Goal: Task Accomplishment & Management: Complete application form

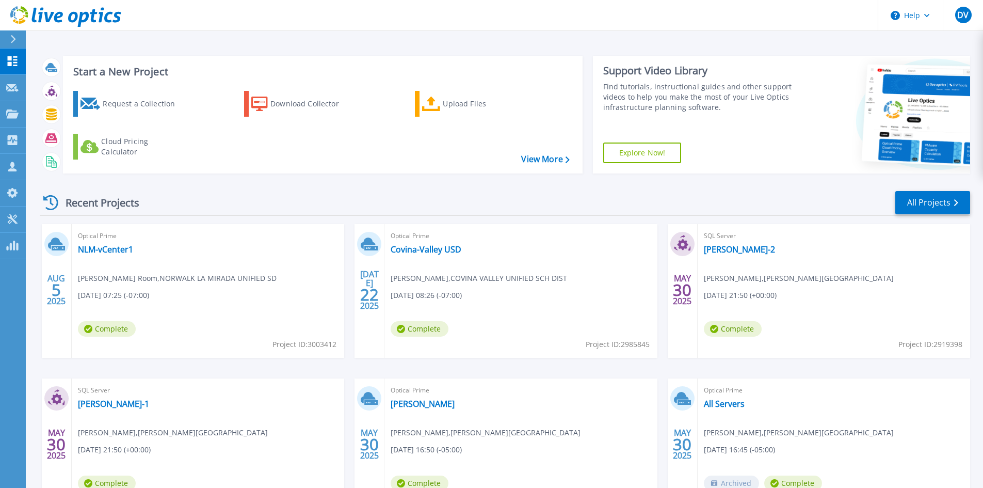
click at [540, 166] on div "Request a Collection Download Collector Upload Files Cloud Pricing Calculator" at bounding box center [321, 126] width 512 height 86
click at [538, 164] on link "View More" at bounding box center [545, 159] width 48 height 10
click at [935, 196] on link "All Projects" at bounding box center [932, 202] width 75 height 23
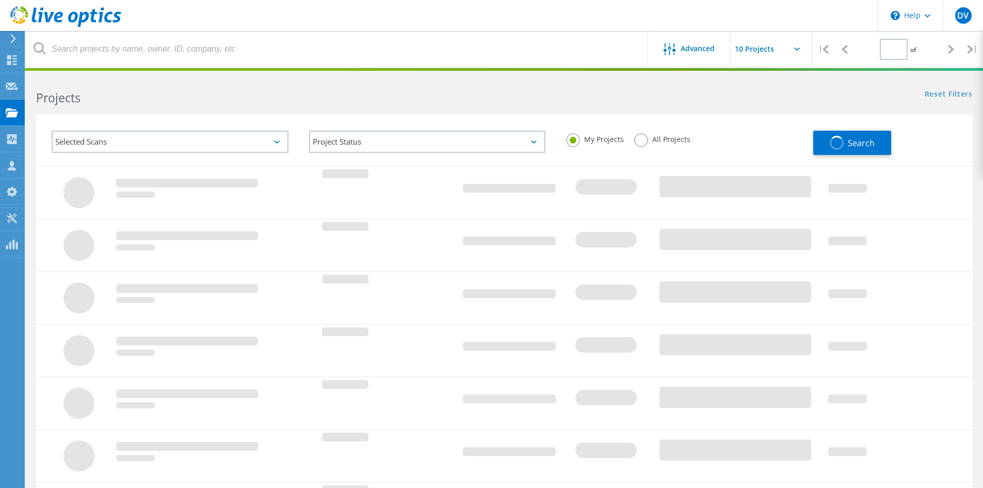
type input "1"
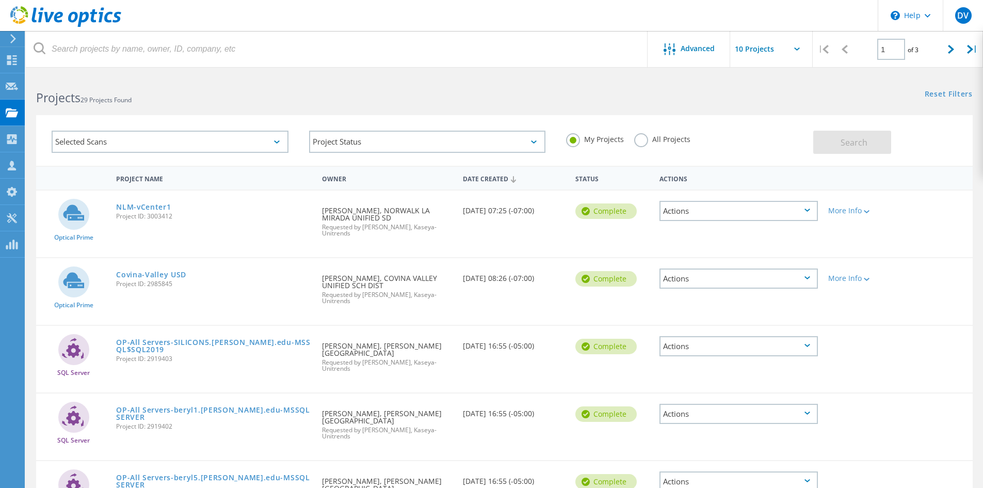
click at [850, 463] on div at bounding box center [860, 474] width 75 height 27
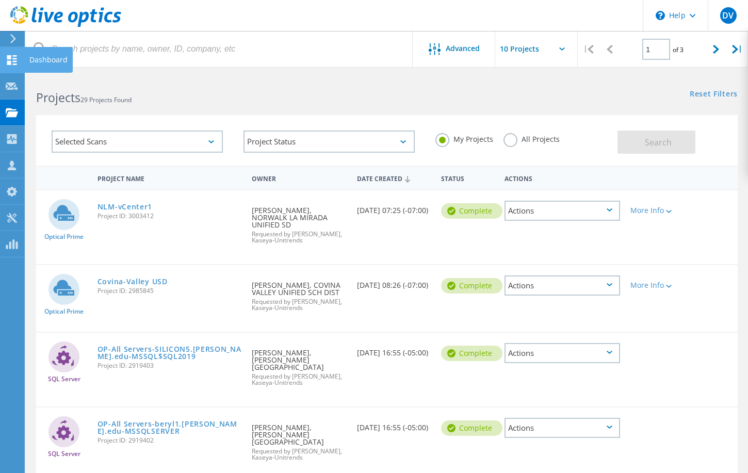
click at [11, 64] on icon at bounding box center [12, 60] width 12 height 10
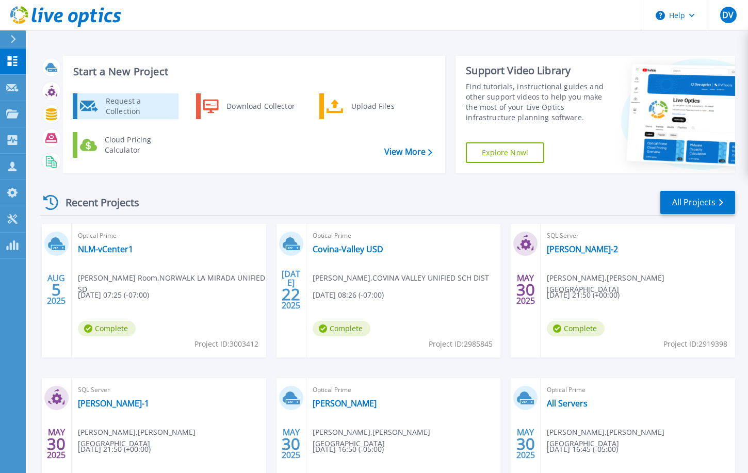
click at [130, 106] on div "Request a Collection" at bounding box center [138, 106] width 75 height 21
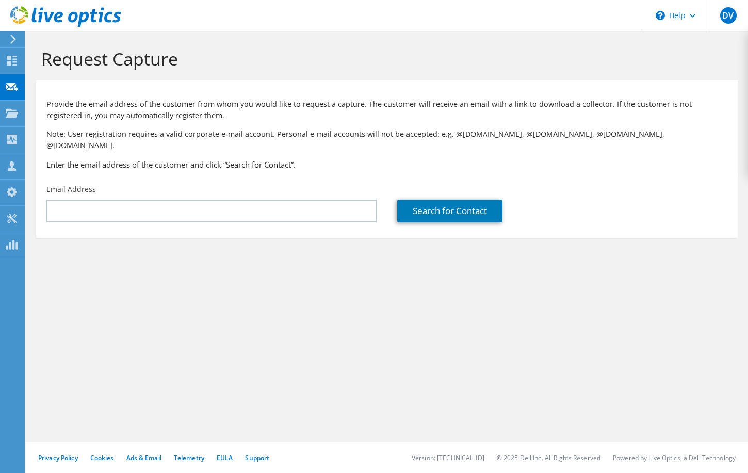
click at [265, 212] on div "Email Address" at bounding box center [211, 203] width 351 height 49
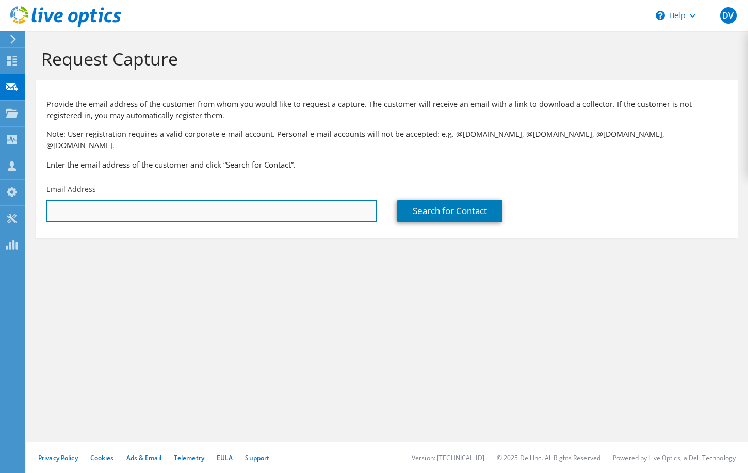
click at [261, 203] on input "text" at bounding box center [211, 211] width 330 height 23
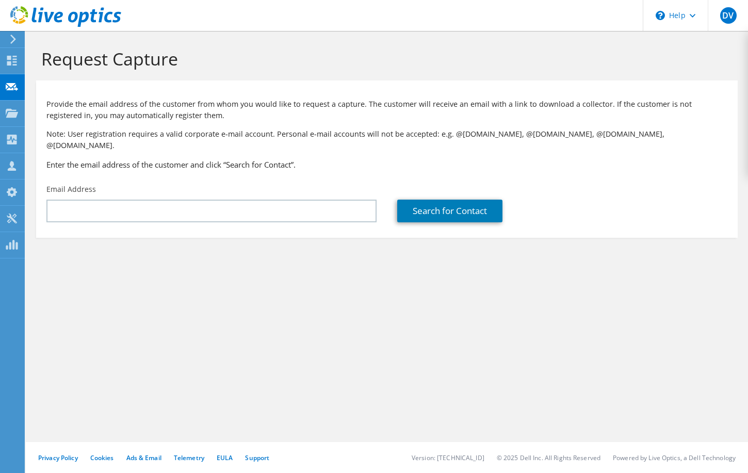
click at [383, 372] on div "Request Capture Provide the email address of the customer from whom you would l…" at bounding box center [387, 252] width 722 height 442
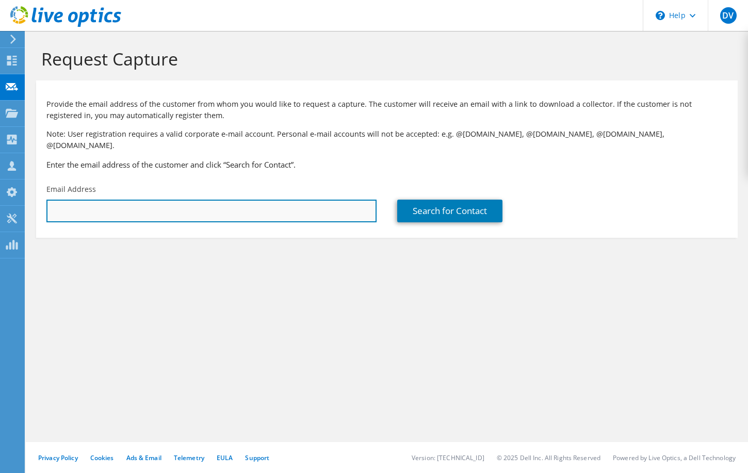
paste input "matthew_stonerock@cumberlandheights.org"
type input "matthew_stonerock@cumberlandheights.org"
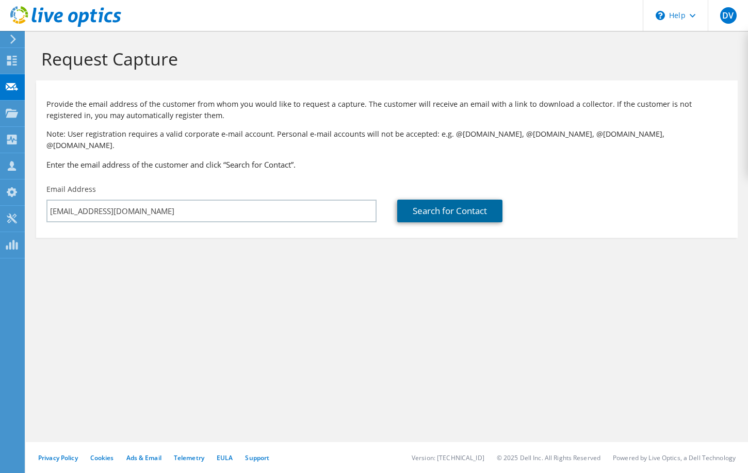
click at [437, 200] on link "Search for Contact" at bounding box center [449, 211] width 105 height 23
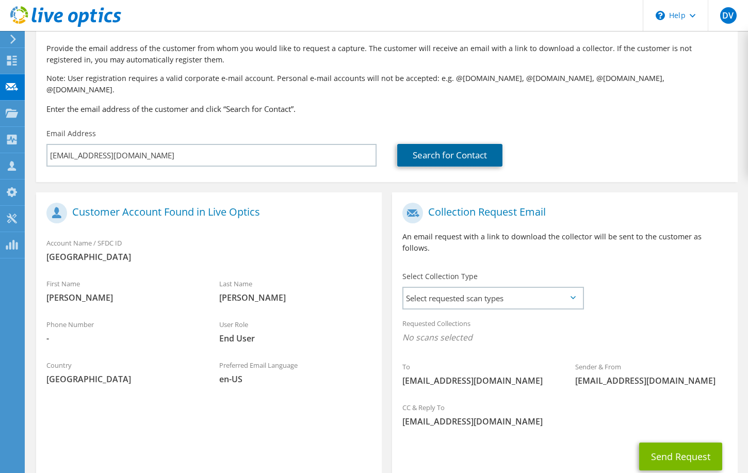
scroll to position [114, 0]
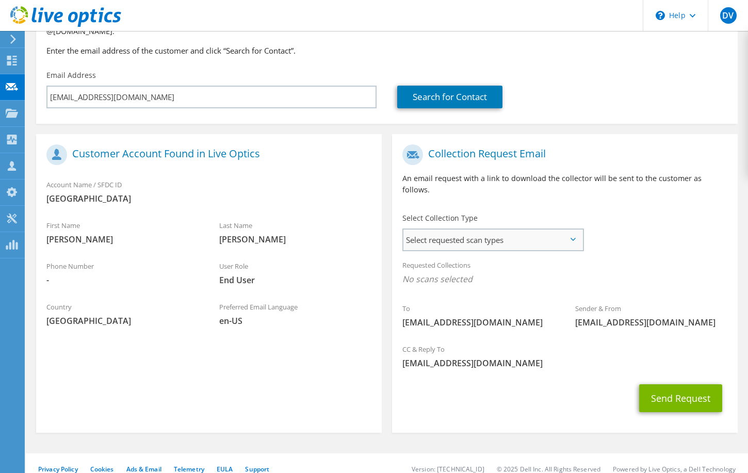
click at [480, 230] on span "Select requested scan types" at bounding box center [493, 240] width 179 height 21
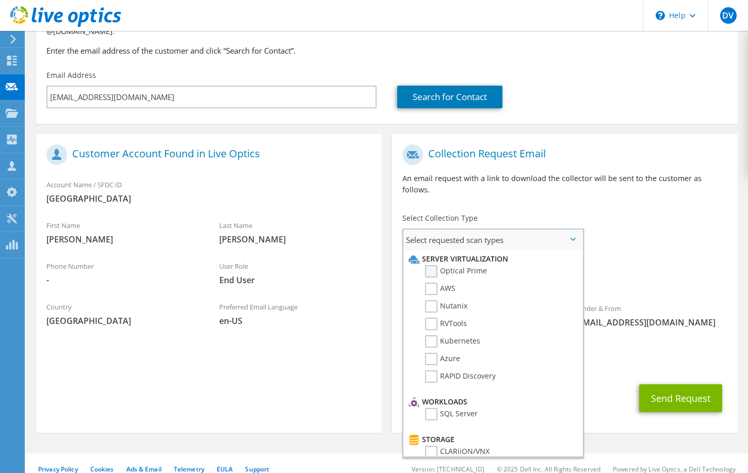
click at [471, 265] on label "Optical Prime" at bounding box center [456, 271] width 62 height 12
click at [0, 0] on input "Optical Prime" at bounding box center [0, 0] width 0 height 0
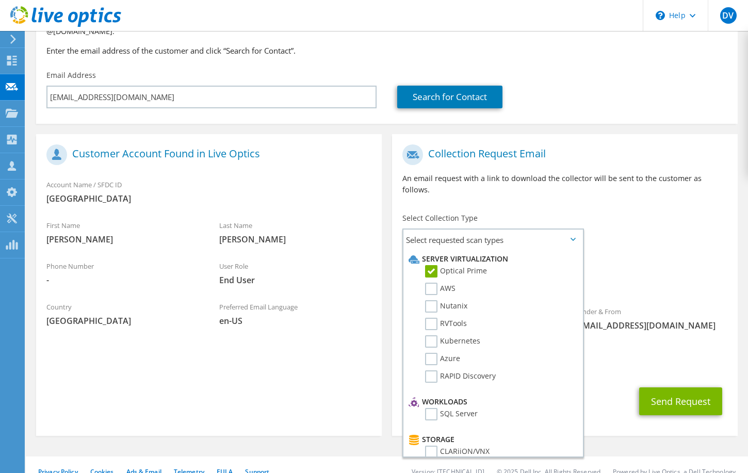
click at [614, 342] on div "CC & Reply To dvaldes@unitrends.com" at bounding box center [565, 360] width 346 height 36
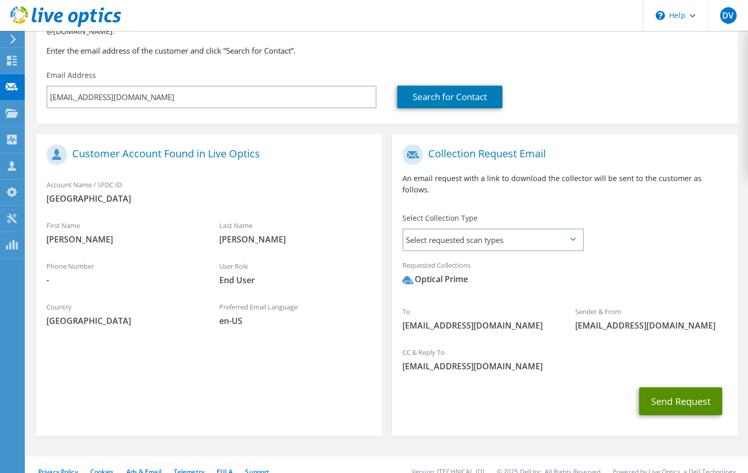
click at [681, 389] on button "Send Request" at bounding box center [680, 402] width 83 height 28
